Goal: Navigation & Orientation: Find specific page/section

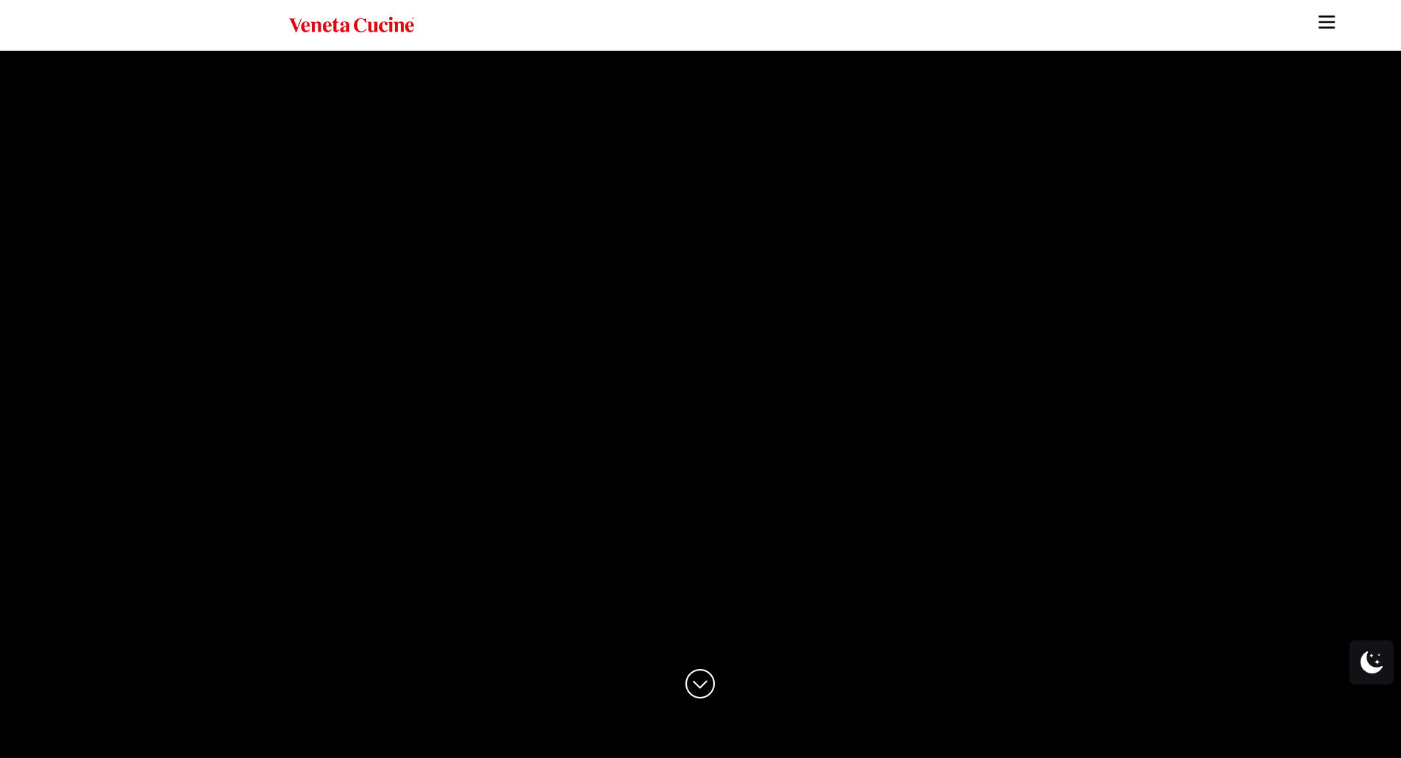
click at [1327, 15] on img "Site" at bounding box center [1327, 22] width 22 height 22
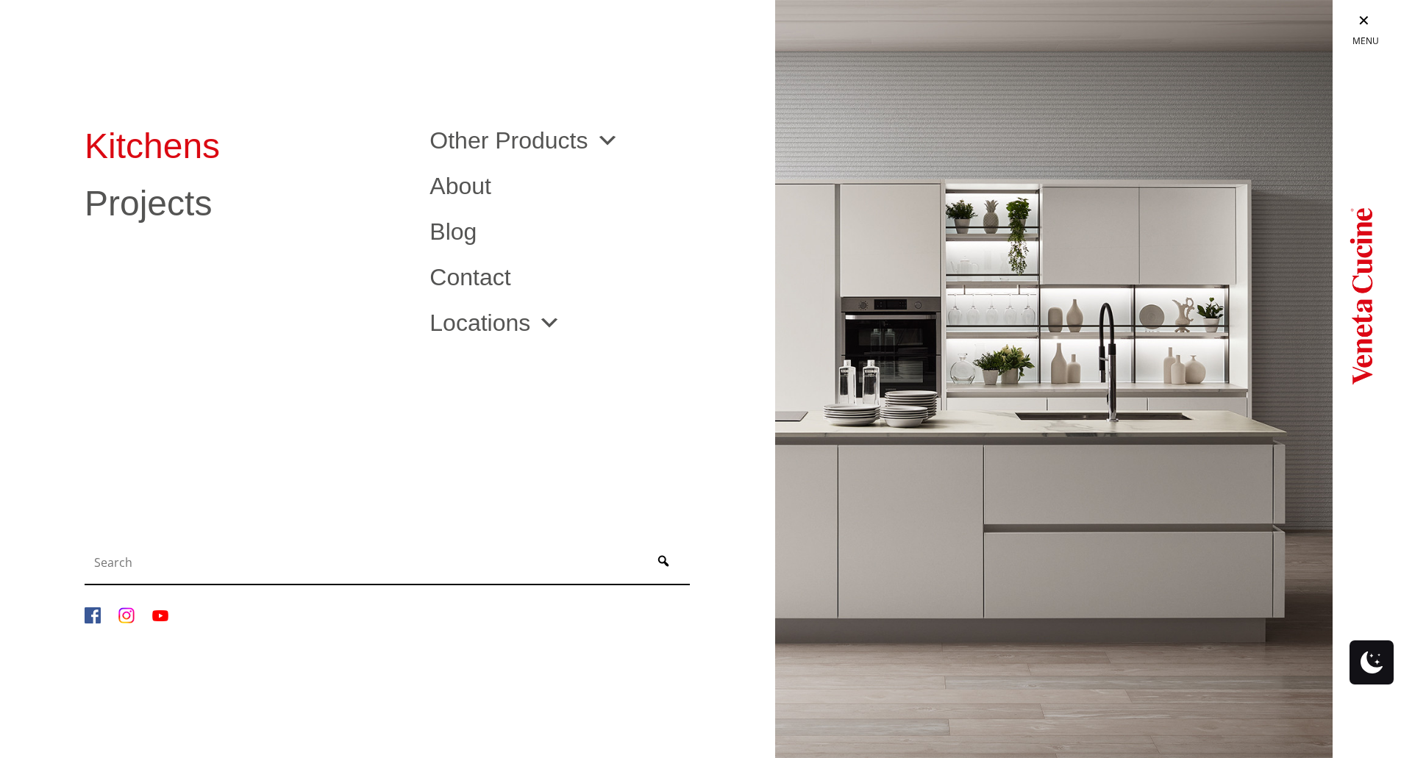
click at [90, 130] on link "Kitchens" at bounding box center [246, 146] width 323 height 35
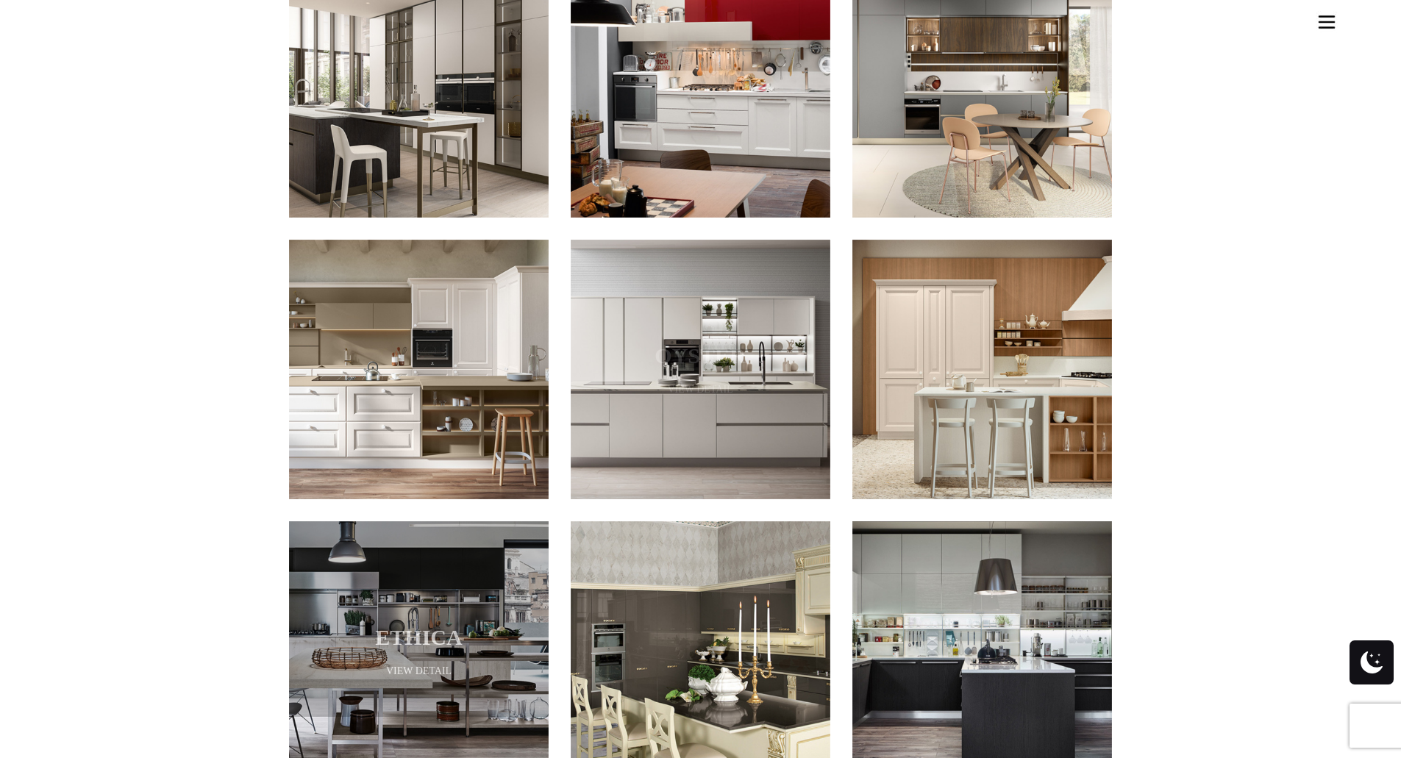
scroll to position [1544, 0]
